Goal: Task Accomplishment & Management: Use online tool/utility

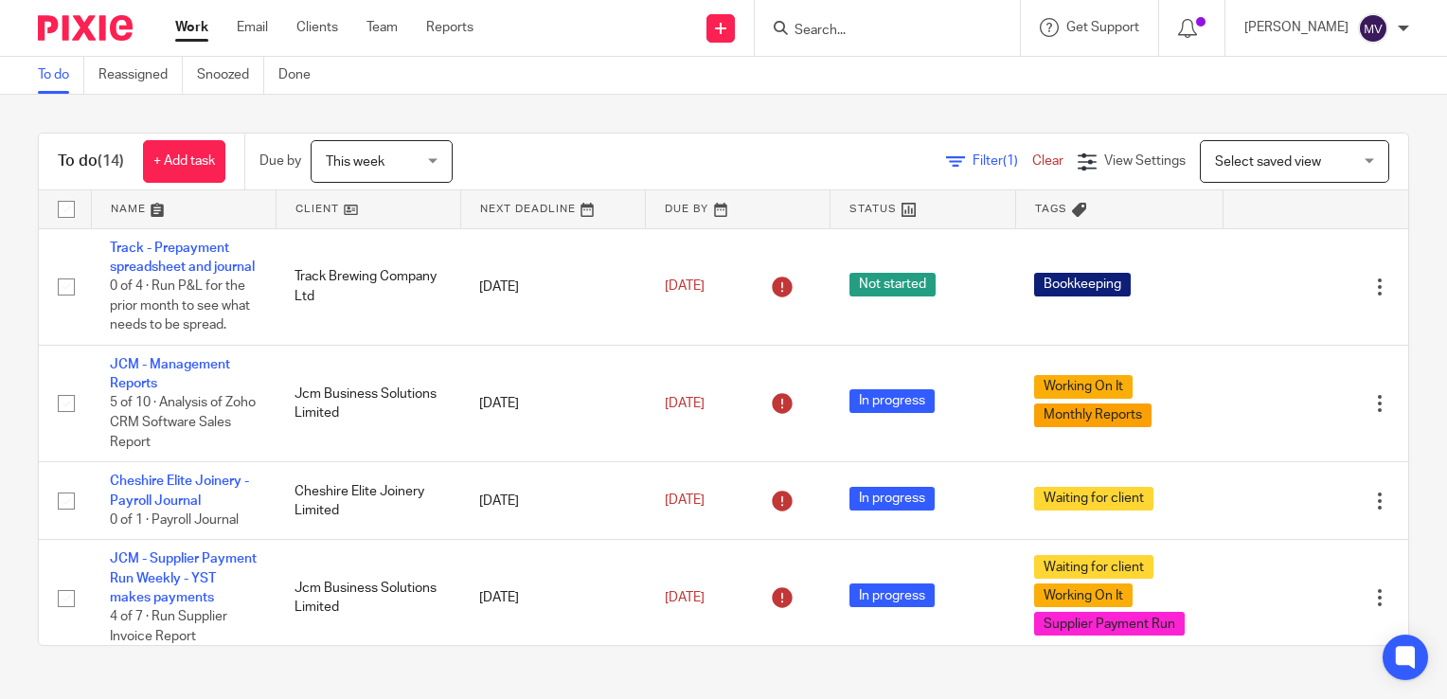
scroll to position [473, 0]
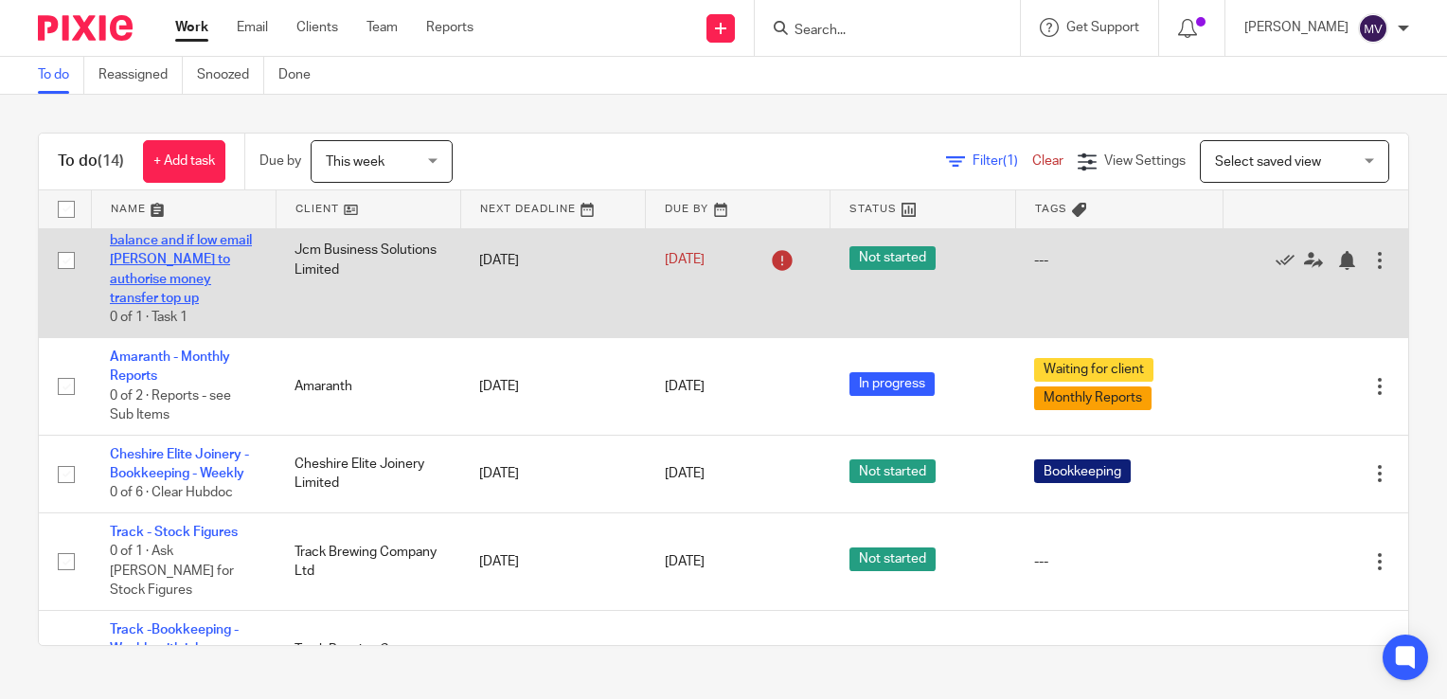
click at [202, 259] on link "JCM- check [PERSON_NAME] balance and if low email [PERSON_NAME] to authorise mo…" at bounding box center [181, 251] width 142 height 110
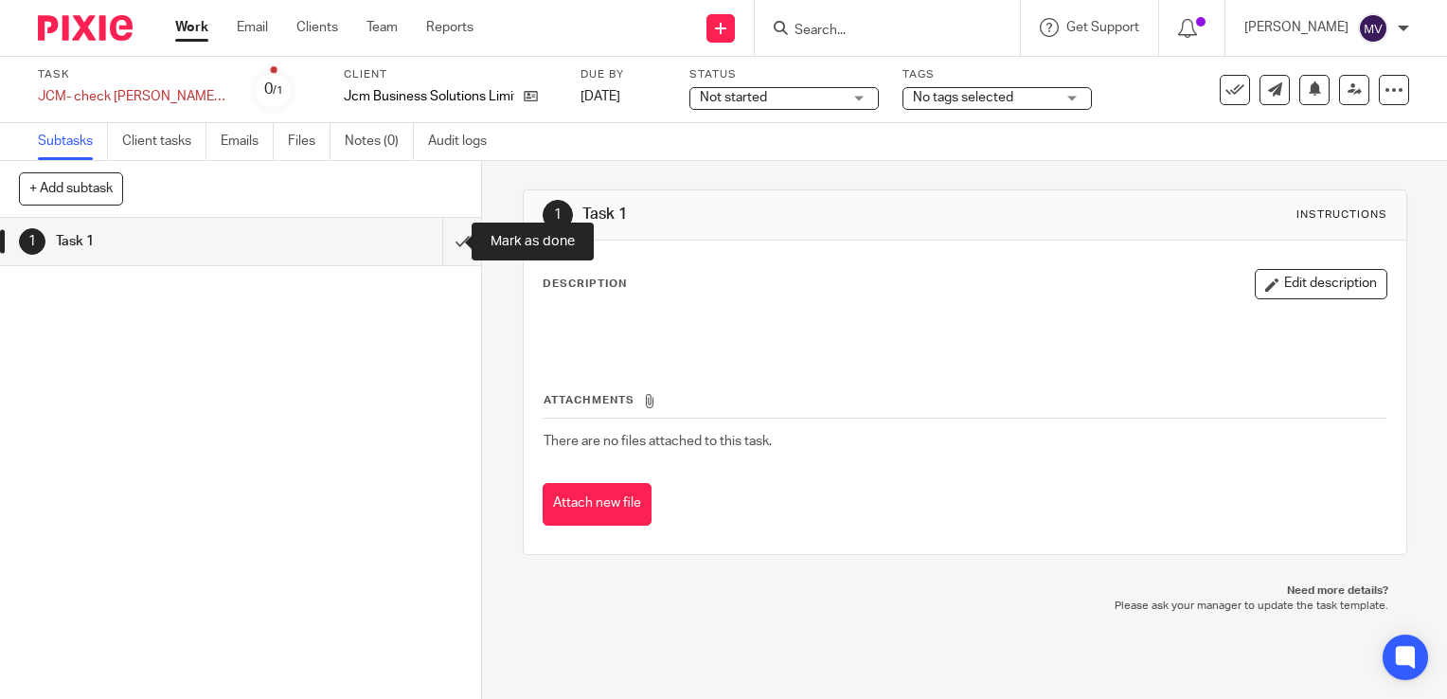
click at [441, 243] on input "submit" at bounding box center [240, 241] width 481 height 47
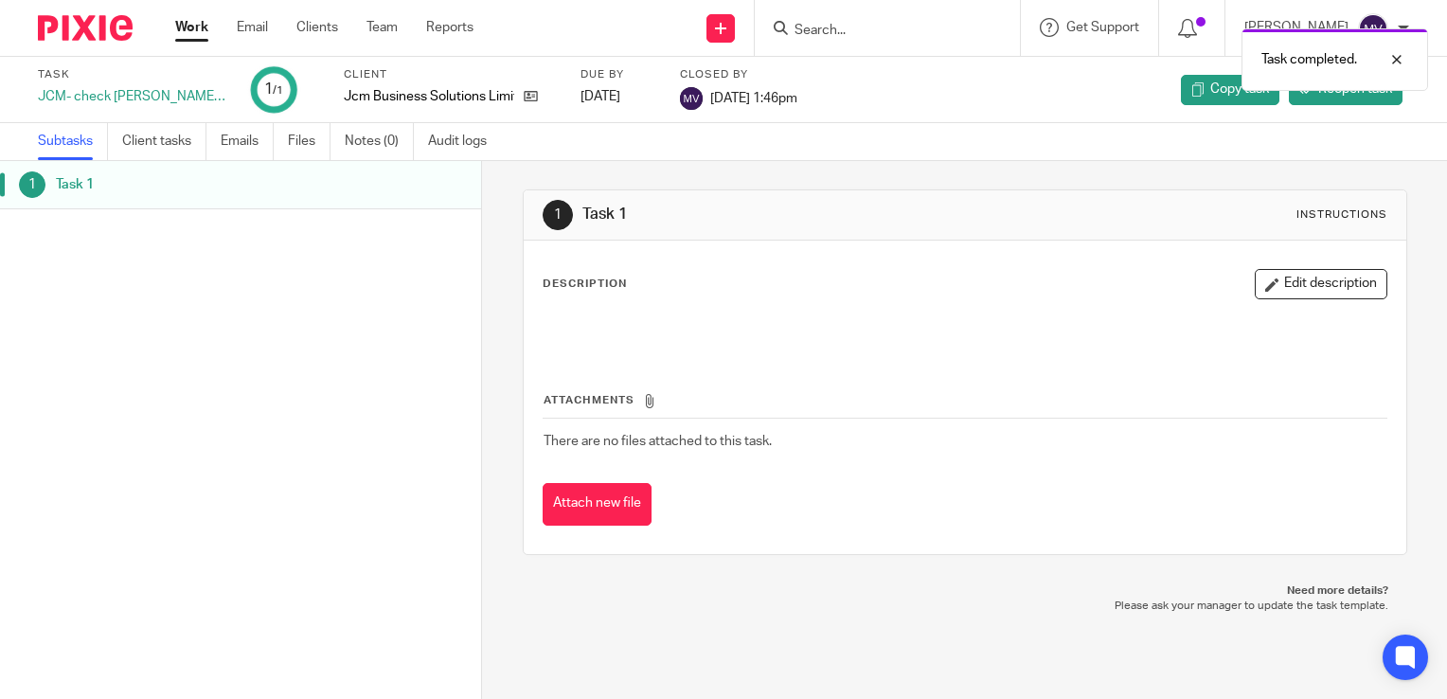
click at [189, 25] on link "Work" at bounding box center [191, 27] width 33 height 19
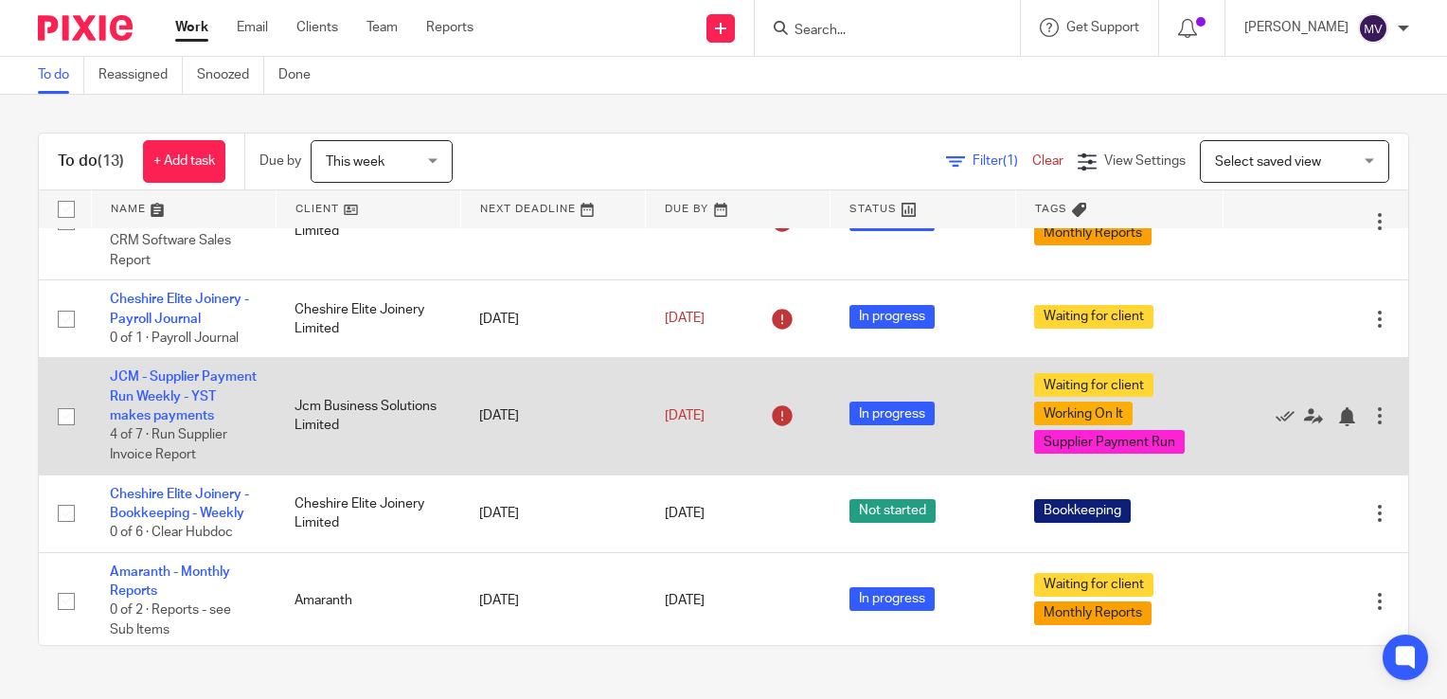
scroll to position [284, 0]
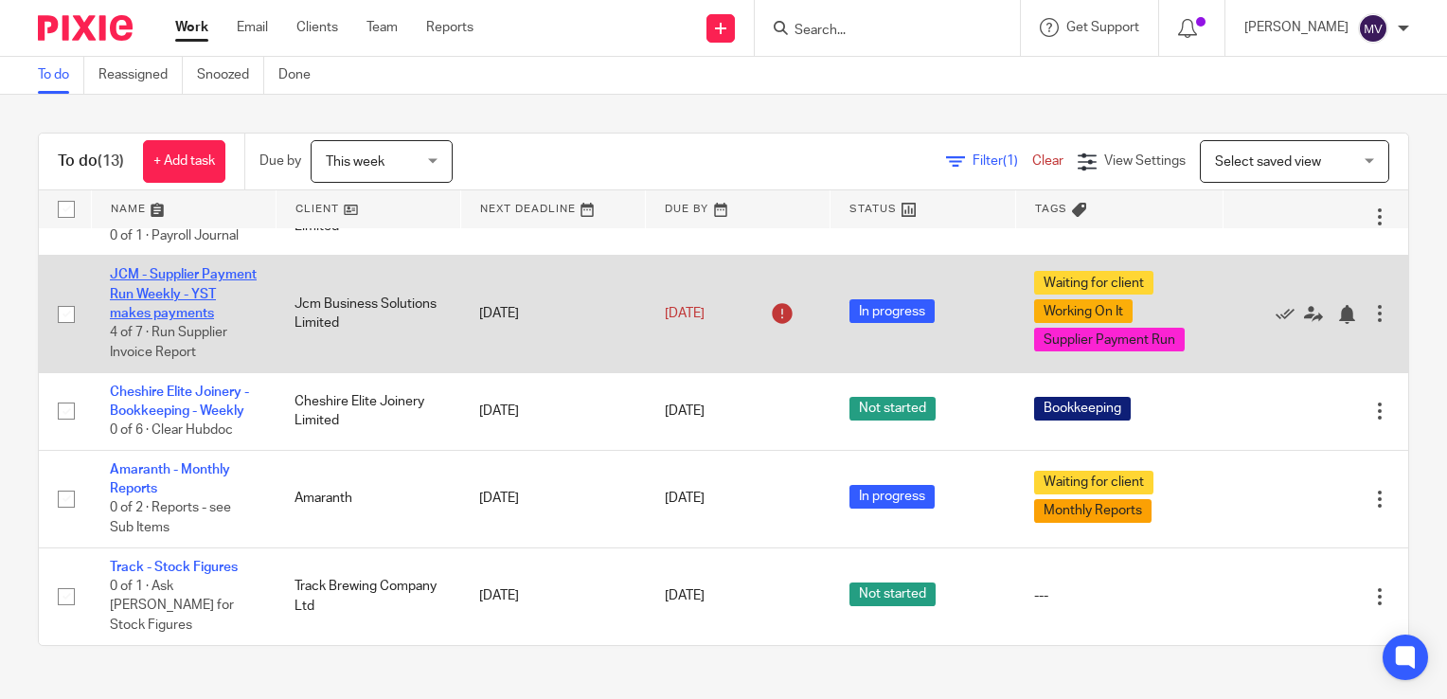
click at [184, 319] on link "JCM - Supplier Payment Run Weekly - YST makes payments" at bounding box center [183, 294] width 147 height 52
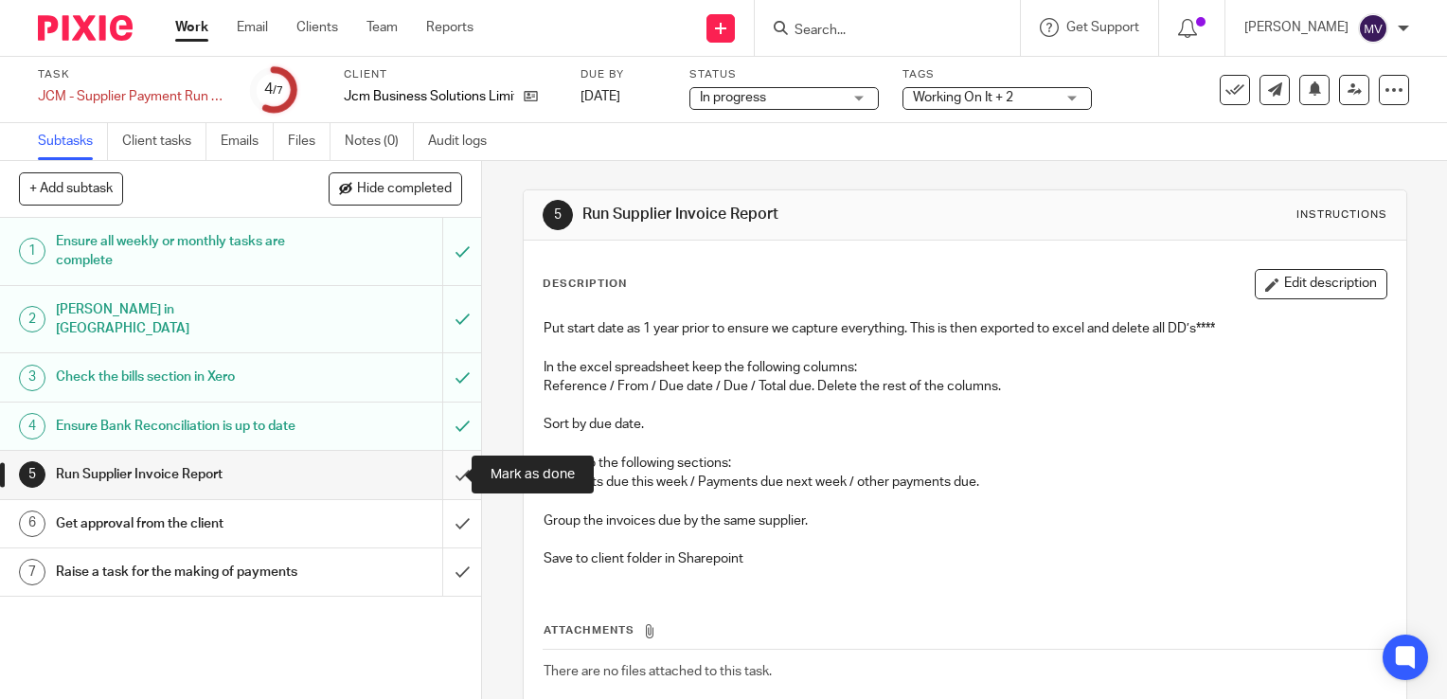
click at [436, 478] on input "submit" at bounding box center [240, 474] width 481 height 47
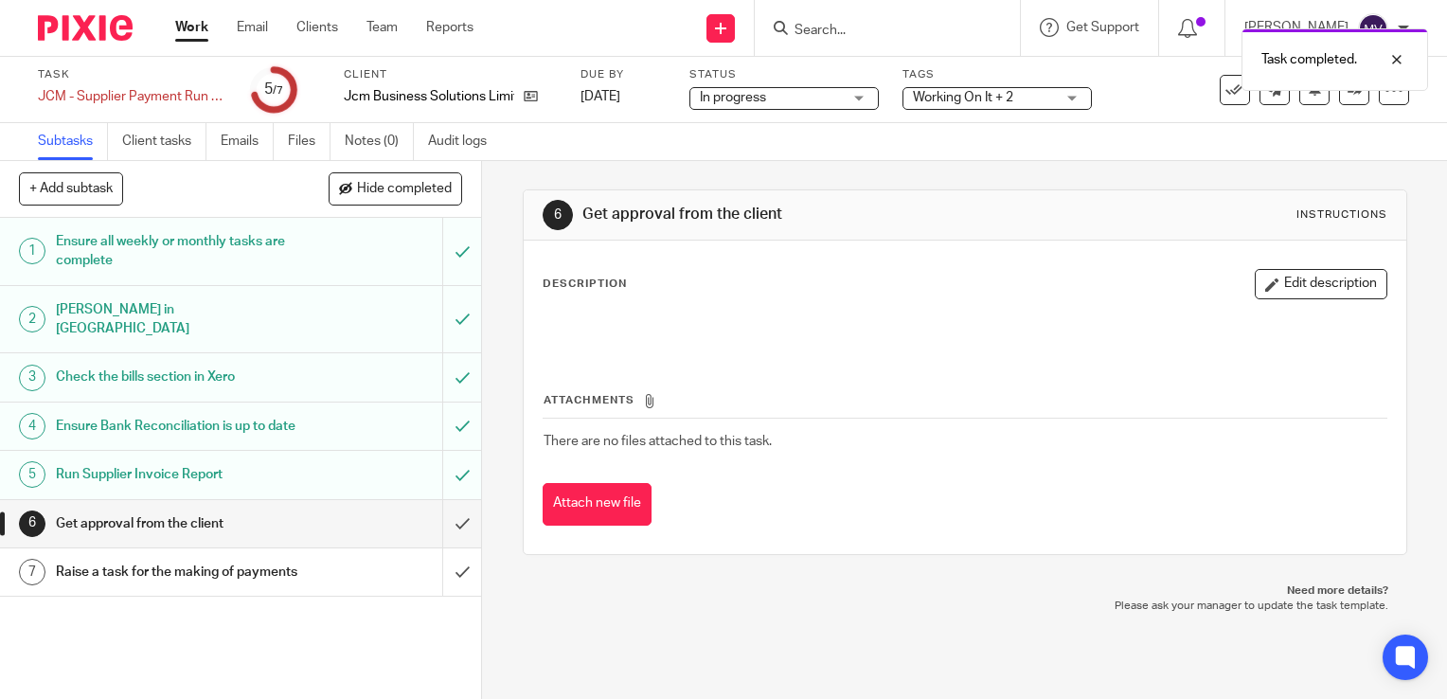
click at [189, 28] on link "Work" at bounding box center [191, 27] width 33 height 19
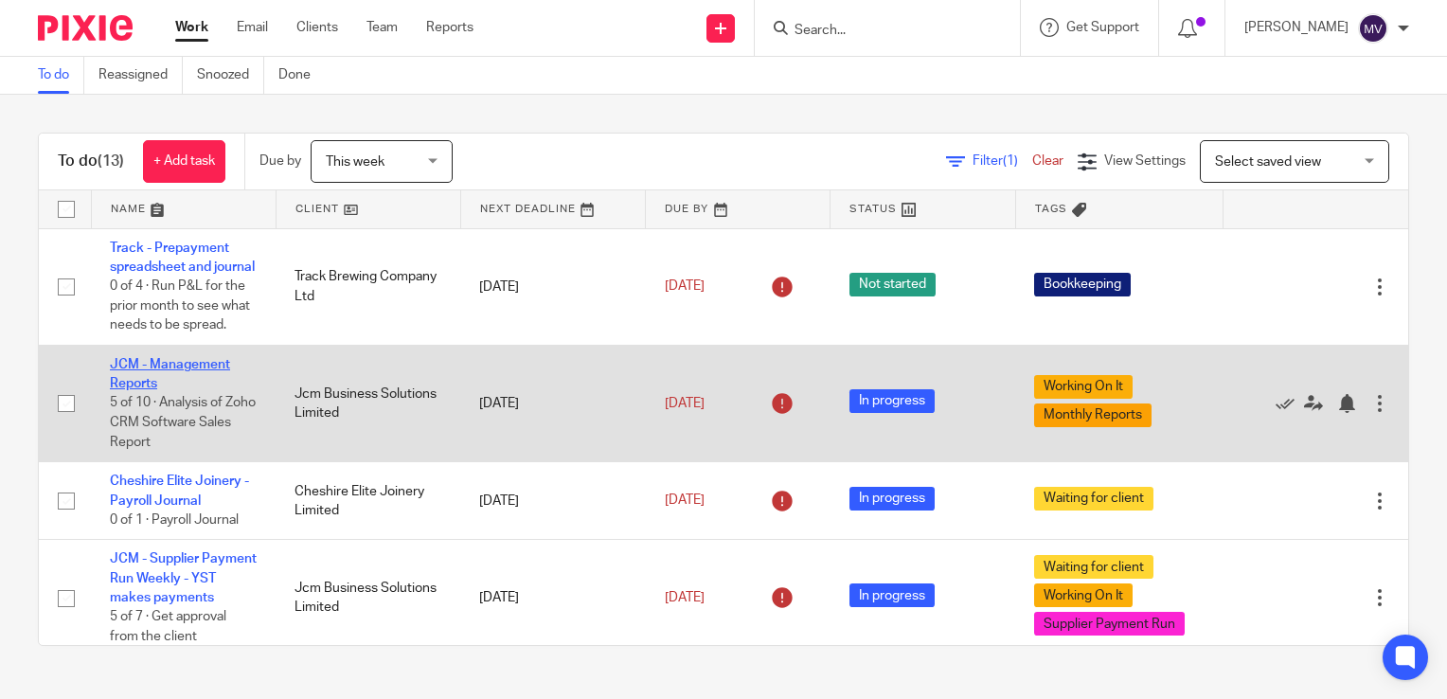
click at [199, 390] on link "JCM - Management Reports" at bounding box center [170, 374] width 120 height 32
